Goal: Information Seeking & Learning: Learn about a topic

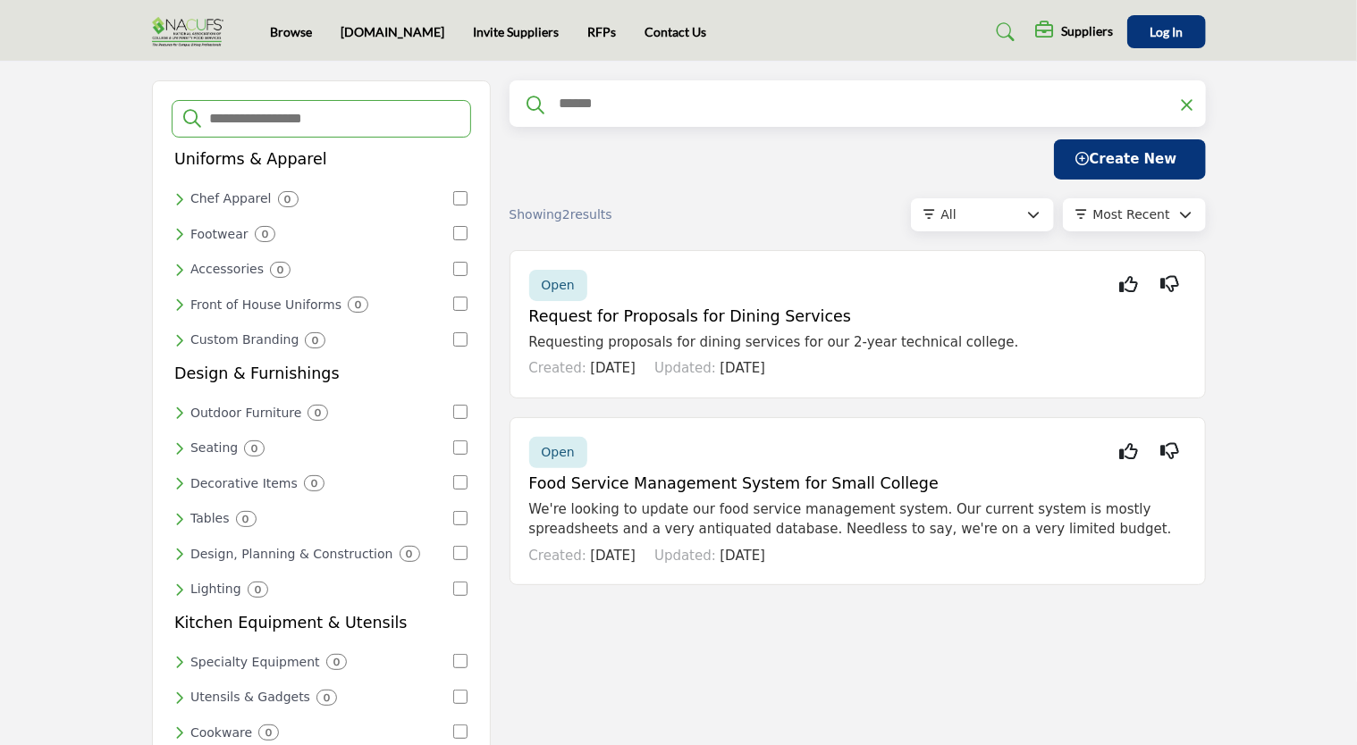
drag, startPoint x: 550, startPoint y: 29, endPoint x: 558, endPoint y: 47, distance: 19.6
click at [587, 29] on link "RFPs" at bounding box center [601, 31] width 29 height 15
click at [615, 319] on h5 "Request for Proposals for Dining Services" at bounding box center [857, 316] width 657 height 19
click at [164, 22] on img at bounding box center [192, 31] width 80 height 29
